Goal: Task Accomplishment & Management: Manage account settings

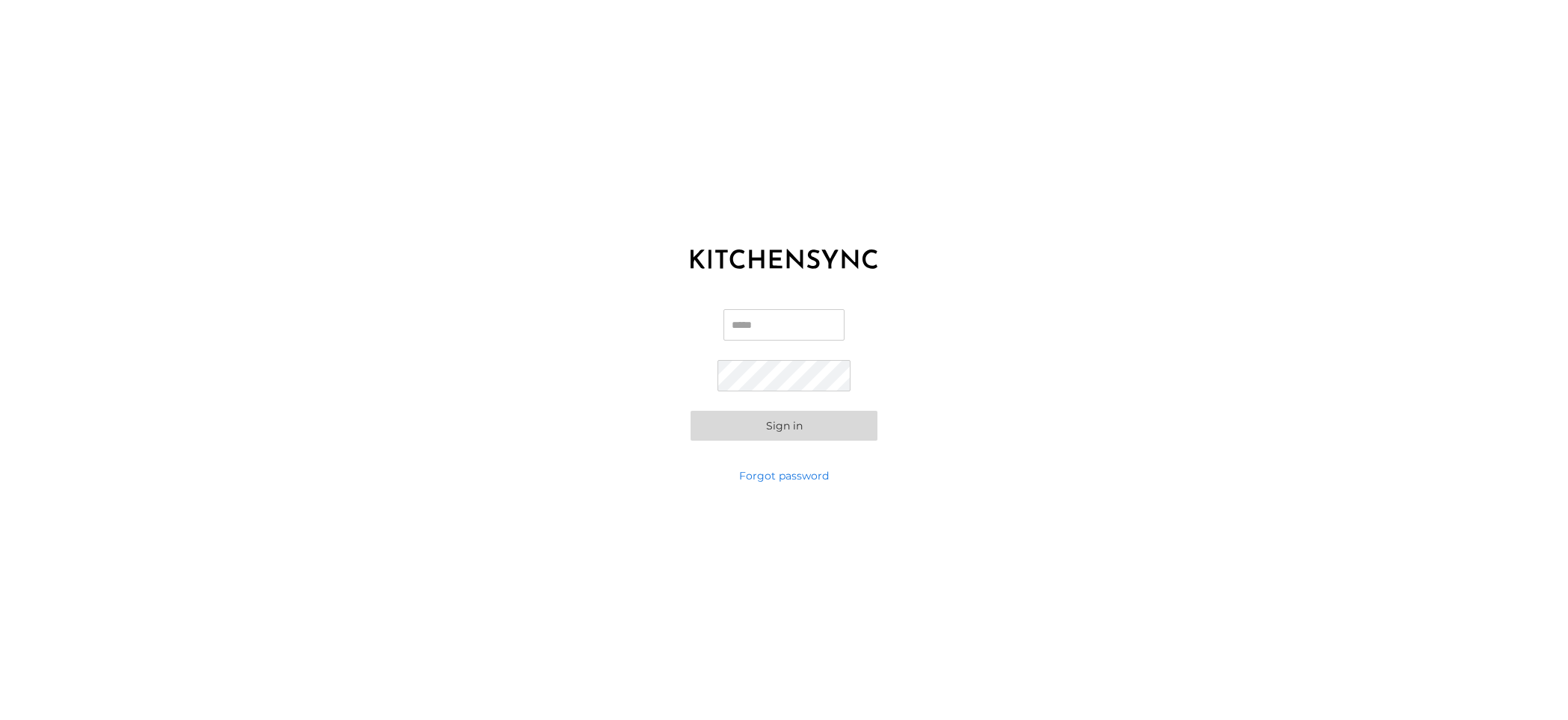
click at [769, 323] on input "Email" at bounding box center [784, 325] width 121 height 32
type input "**********"
click at [804, 425] on button "Sign in" at bounding box center [784, 426] width 187 height 30
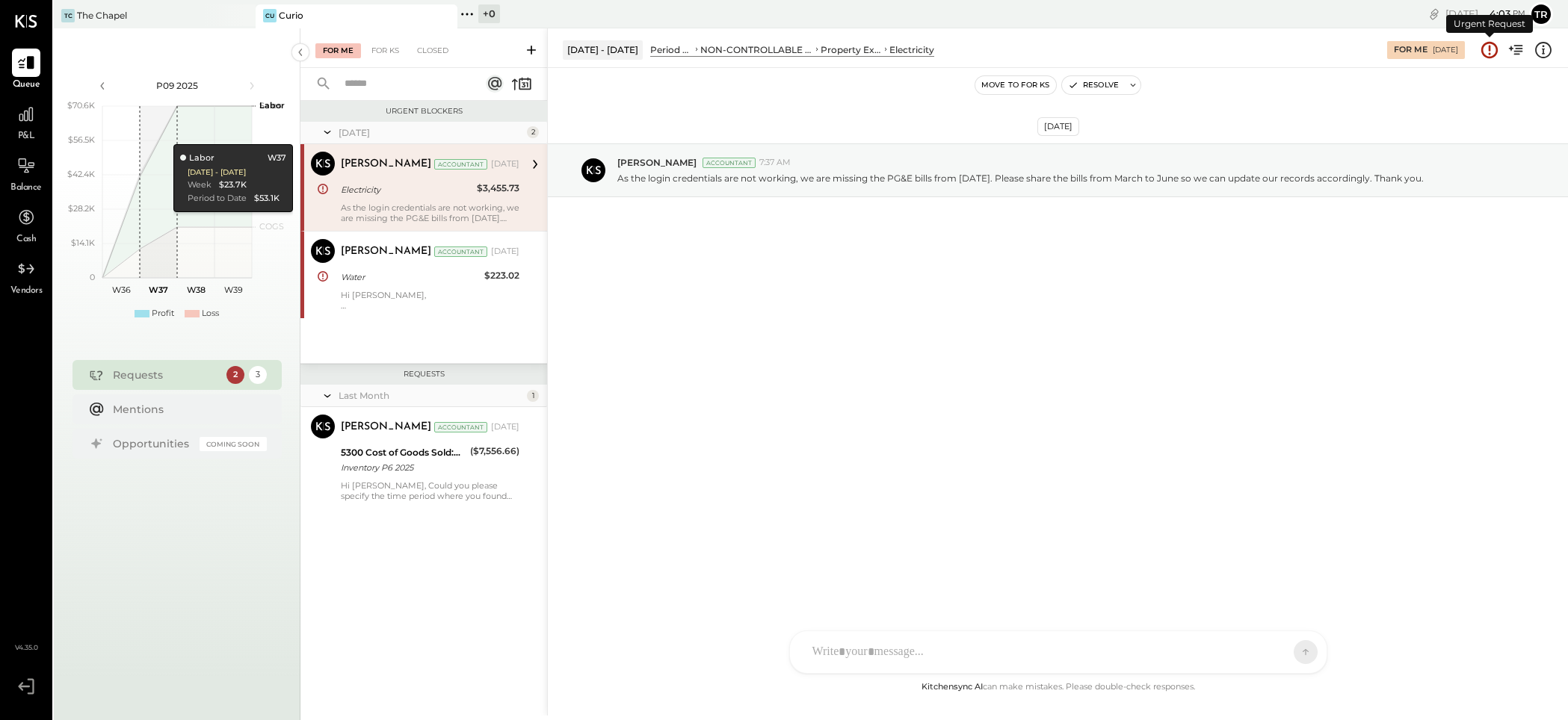
click at [1489, 49] on icon at bounding box center [1490, 48] width 3 height 6
click at [1520, 48] on icon at bounding box center [1518, 50] width 9 height 10
click at [1541, 12] on button "tr" at bounding box center [1540, 14] width 24 height 24
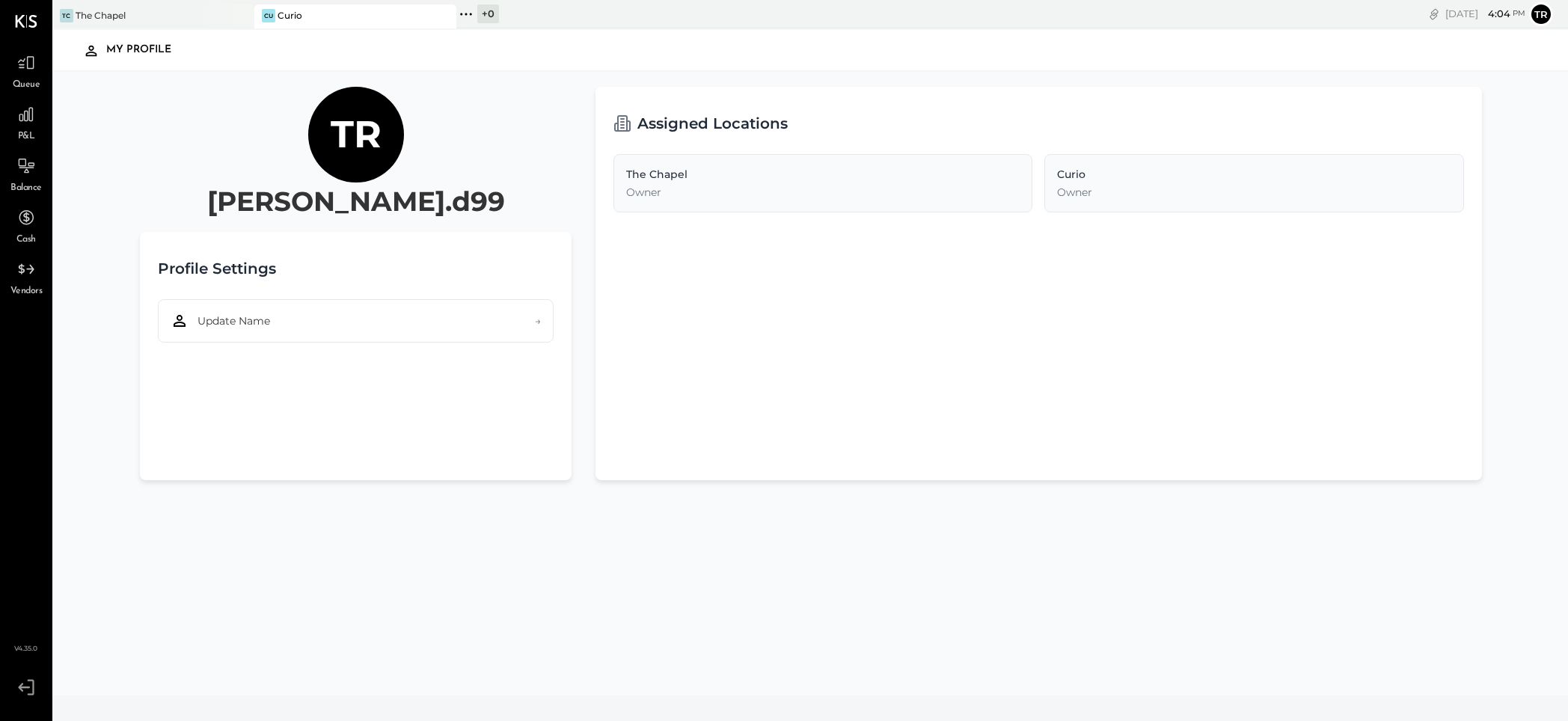
scroll to position [3, 0]
